Goal: Check status: Check status

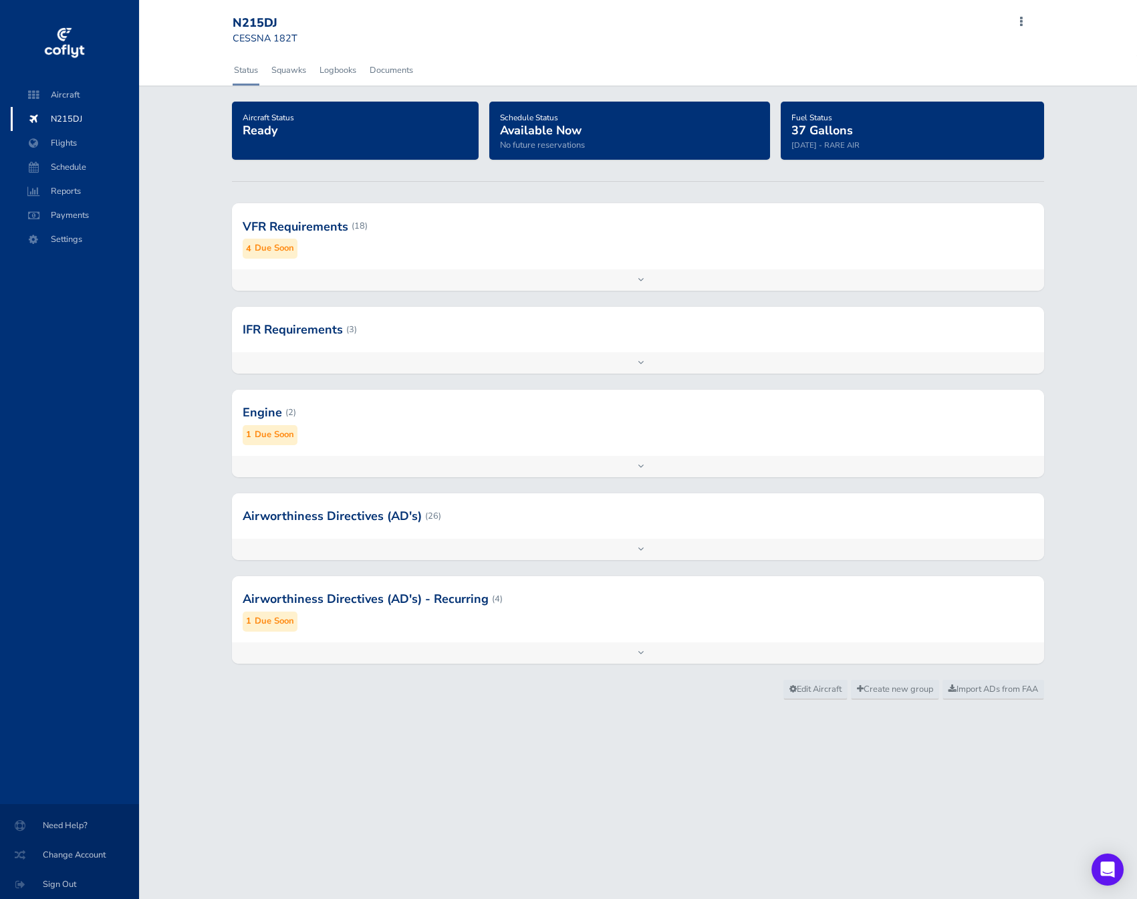
click at [92, 121] on span "N215DJ" at bounding box center [75, 119] width 102 height 24
click at [92, 94] on span "Aircraft" at bounding box center [75, 95] width 102 height 24
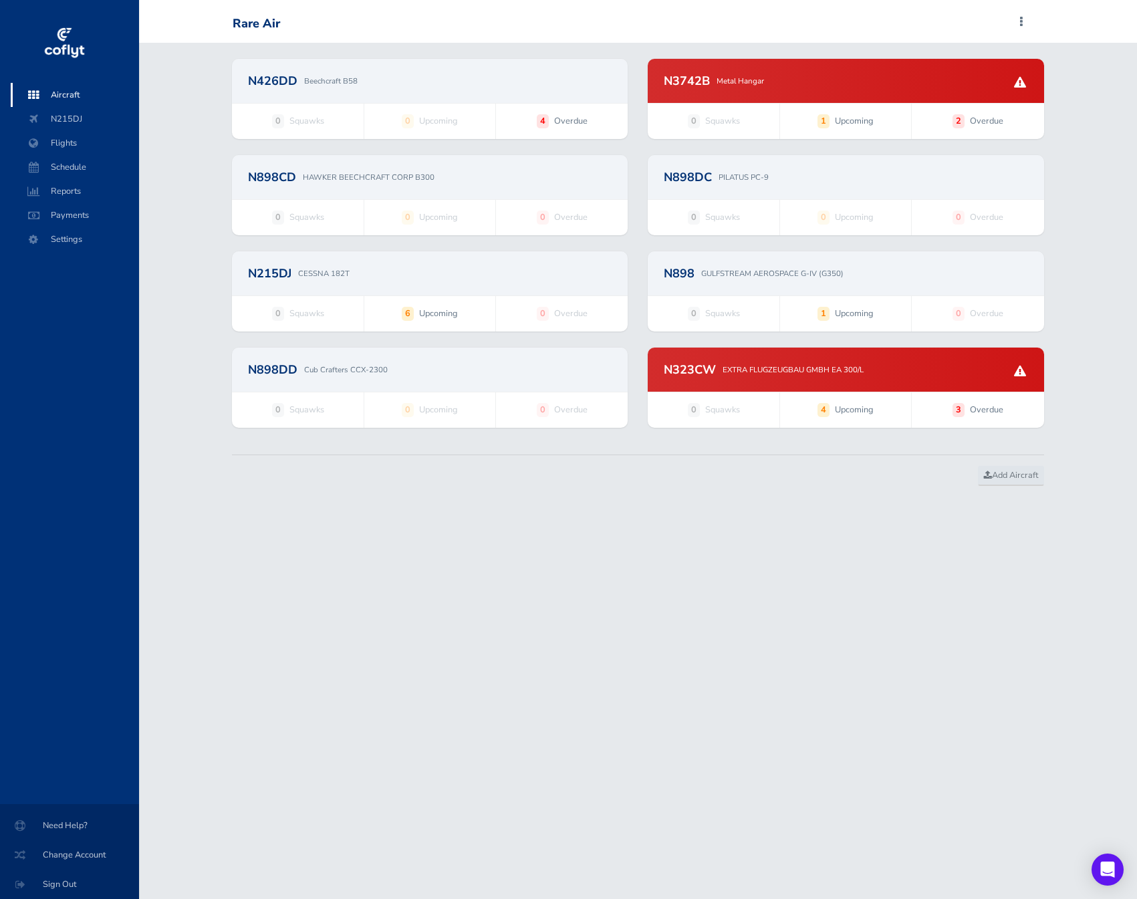
click at [472, 88] on div "N426DD Beechcraft B58" at bounding box center [430, 81] width 396 height 44
click at [558, 269] on div "N215DJ CESSNA 182T" at bounding box center [430, 273] width 364 height 12
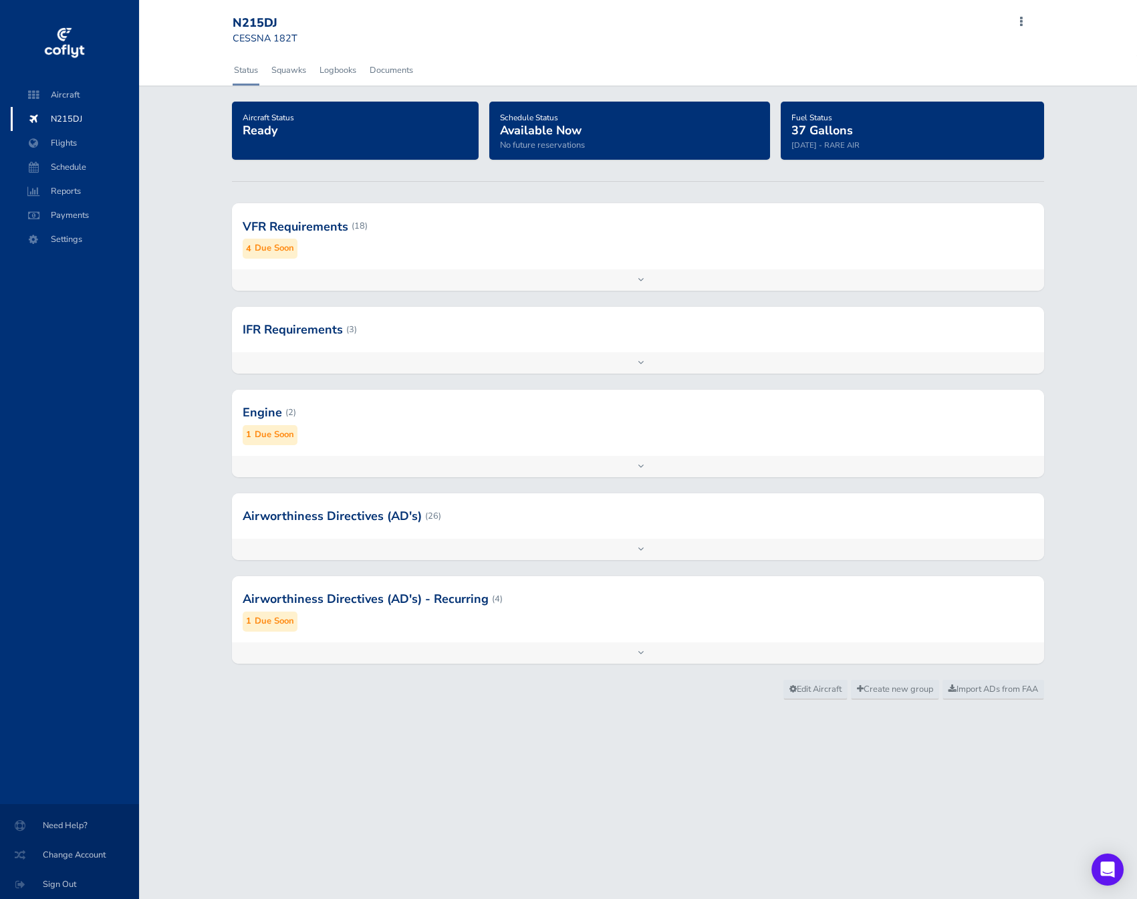
click at [723, 228] on div at bounding box center [638, 226] width 812 height 66
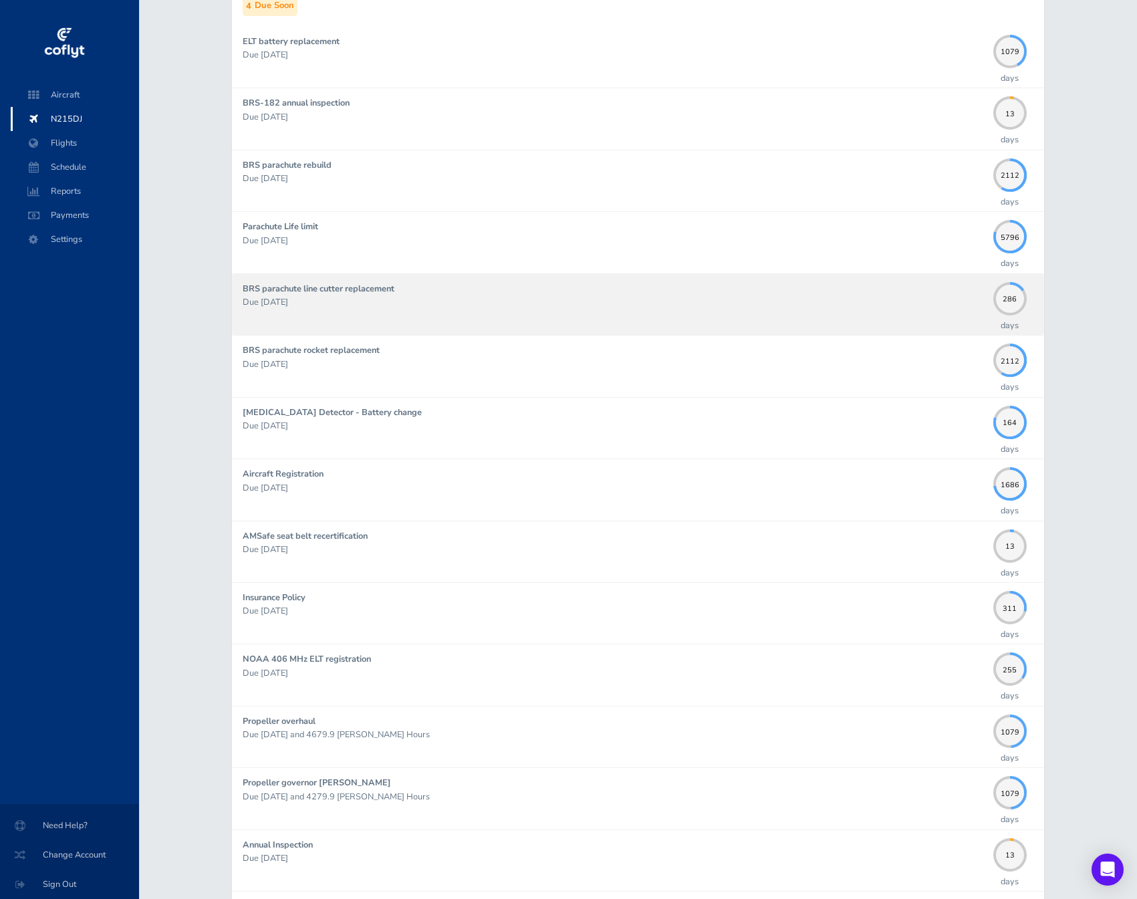
scroll to position [244, 0]
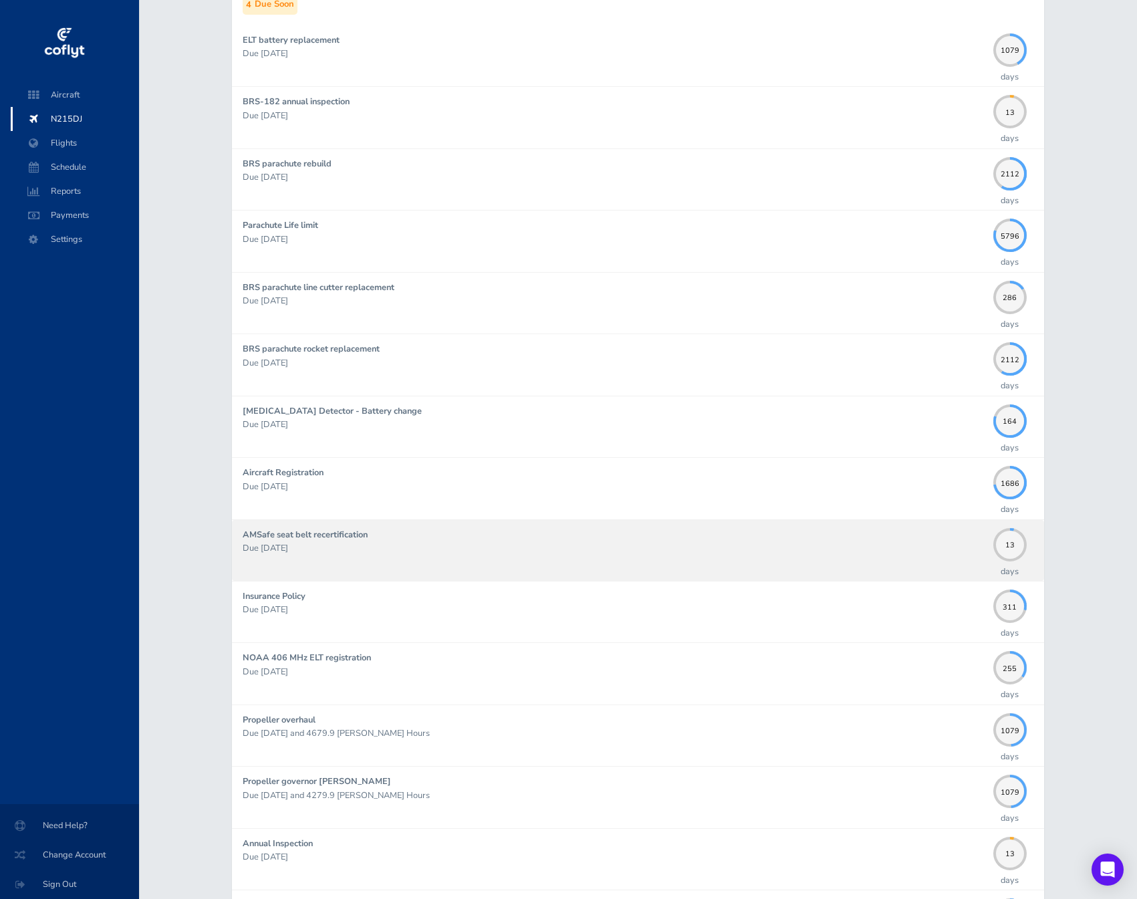
click at [909, 550] on p "Due [DATE]" at bounding box center [615, 548] width 744 height 13
